Goal: Transaction & Acquisition: Purchase product/service

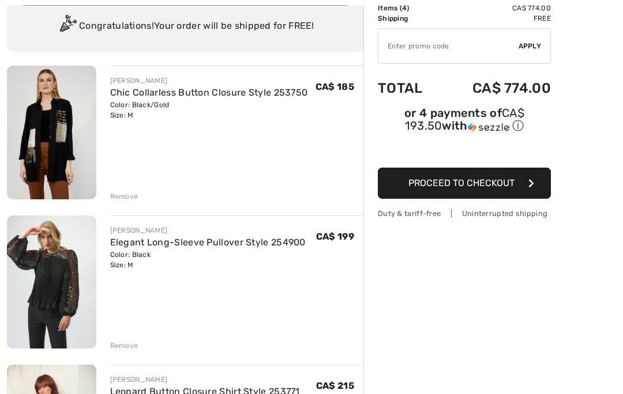
scroll to position [85, 0]
click at [127, 345] on div "Remove" at bounding box center [124, 346] width 28 height 10
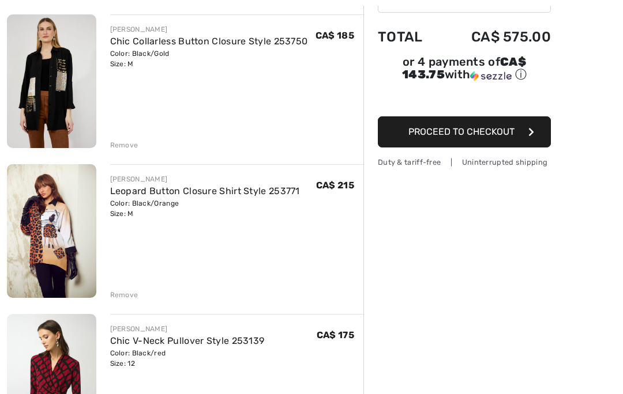
scroll to position [137, 0]
click at [67, 240] on img at bounding box center [51, 231] width 89 height 134
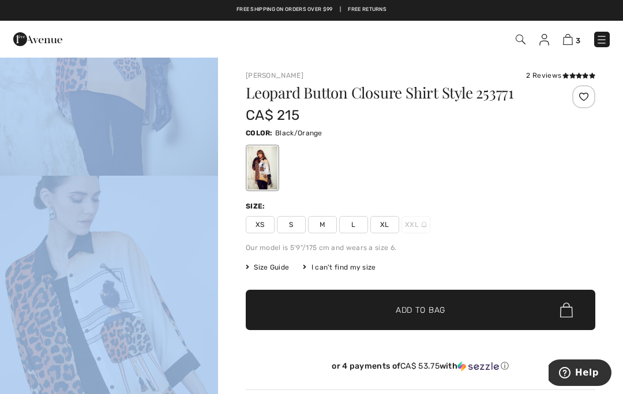
scroll to position [210, 0]
click at [233, 261] on div "Frank Lyman 2 Reviews 2 Reviews Leopard Button Closure Shirt Style 253771 CA$ 2…" at bounding box center [420, 370] width 405 height 628
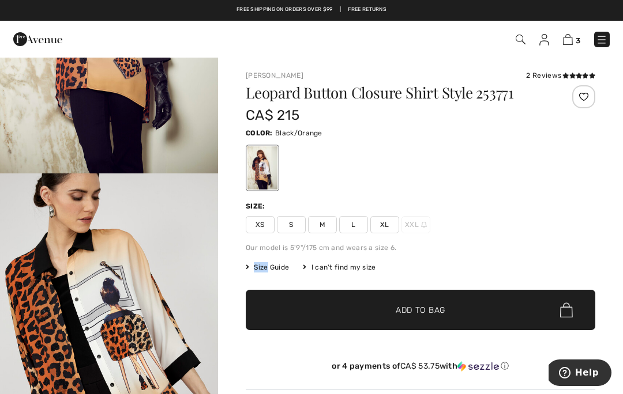
click at [175, 306] on img "2 / 5" at bounding box center [109, 336] width 218 height 327
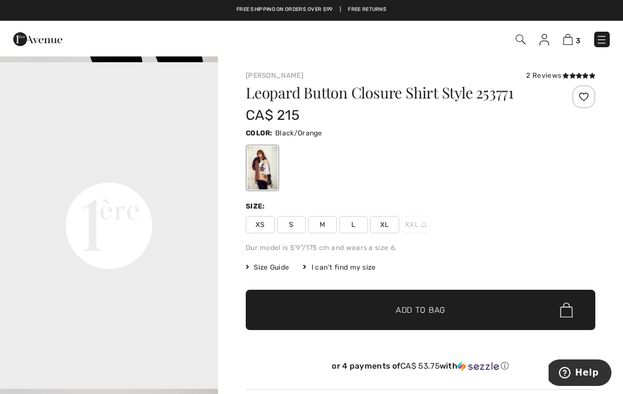
scroll to position [649, 0]
click at [354, 254] on div "Leopard Button Closure Shirt Style 253771 CA$ 215 Color: Black/Orange Size: XS …" at bounding box center [420, 237] width 349 height 304
click at [177, 80] on video "Your browser does not support the video tag." at bounding box center [109, 115] width 218 height 109
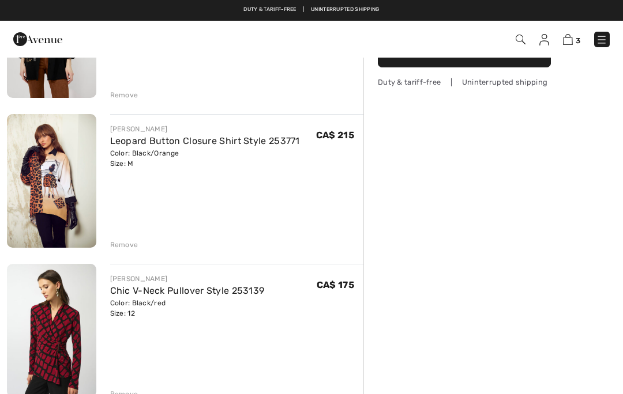
checkbox input "true"
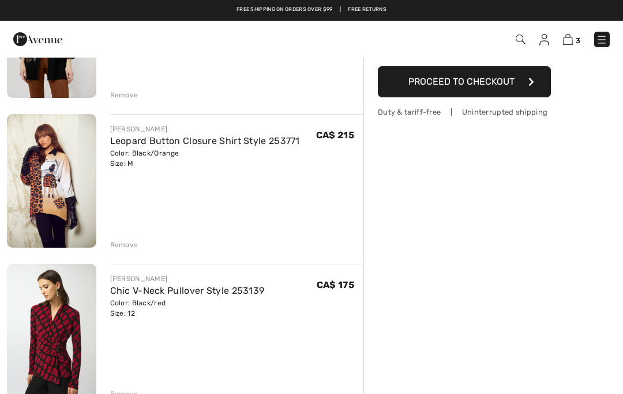
click at [70, 77] on img at bounding box center [51, 31] width 89 height 134
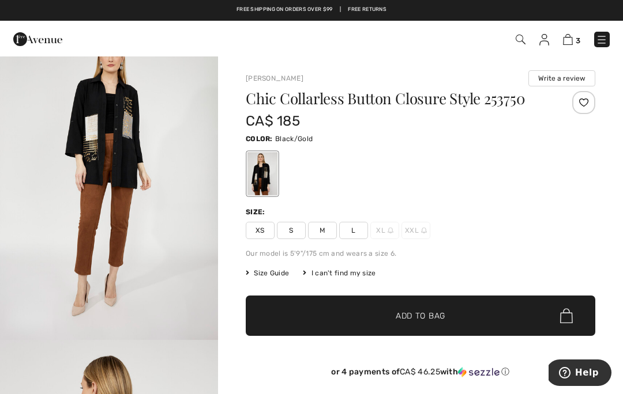
scroll to position [1088, 0]
